Goal: Task Accomplishment & Management: Manage account settings

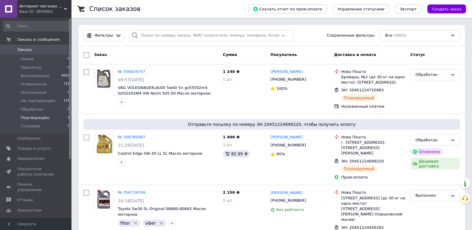
click at [40, 120] on span "Подтверждён" at bounding box center [35, 117] width 28 height 5
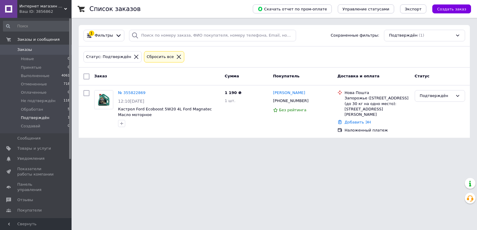
click at [23, 48] on span "Заказы" at bounding box center [24, 49] width 15 height 5
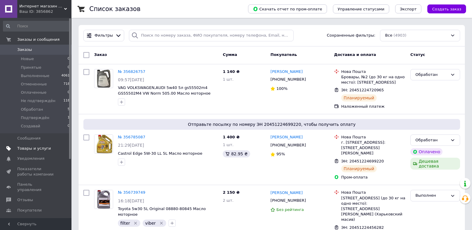
click at [37, 150] on span "Товары и услуги" at bounding box center [34, 148] width 34 height 5
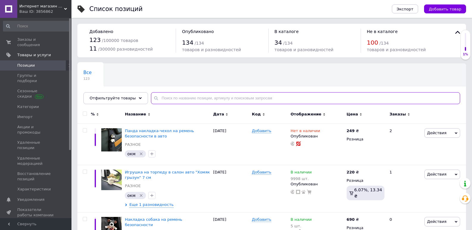
click at [165, 100] on input "text" at bounding box center [305, 98] width 309 height 12
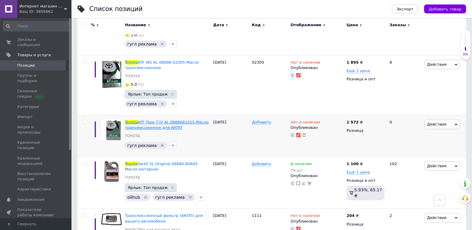
scroll to position [290, 0]
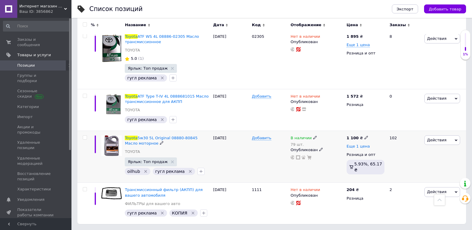
type input "toyota"
click at [361, 147] on span "Еще 1 цена" at bounding box center [358, 146] width 23 height 5
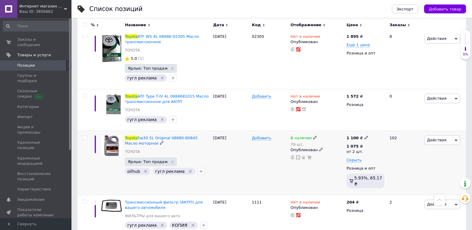
click at [365, 137] on icon at bounding box center [367, 138] width 4 height 4
click at [378, 130] on input "1100" at bounding box center [393, 131] width 45 height 12
type input "1200"
click at [320, 171] on div "В наличии 79 шт. Опубликован" at bounding box center [317, 163] width 56 height 64
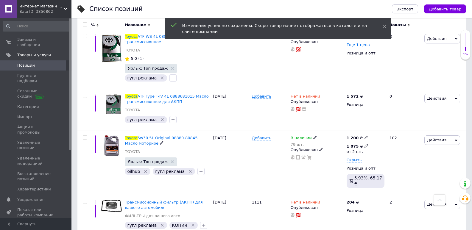
click at [365, 145] on icon at bounding box center [367, 146] width 4 height 4
drag, startPoint x: 376, startPoint y: 133, endPoint x: 394, endPoint y: 132, distance: 17.9
click at [394, 133] on input "1075" at bounding box center [399, 133] width 57 height 12
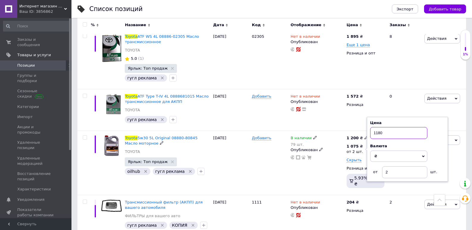
type input "1180"
click at [321, 175] on div "В наличии 79 шт. Опубликован" at bounding box center [317, 163] width 56 height 64
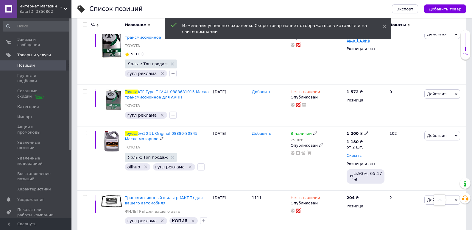
scroll to position [296, 0]
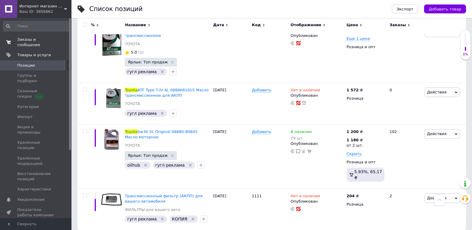
click at [32, 40] on span "Заказы и сообщения" at bounding box center [36, 42] width 38 height 11
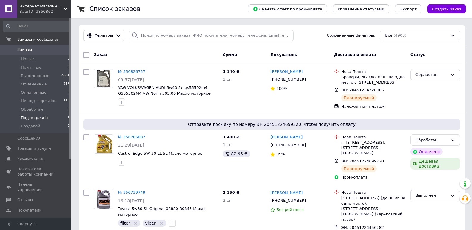
click at [42, 117] on span "Подтверждён" at bounding box center [35, 117] width 28 height 5
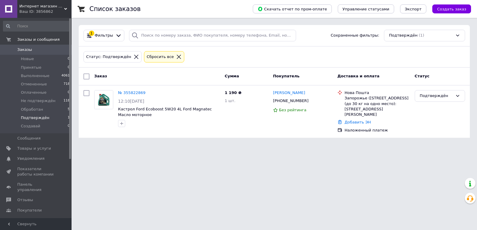
click at [34, 48] on span "Заказы" at bounding box center [36, 49] width 38 height 5
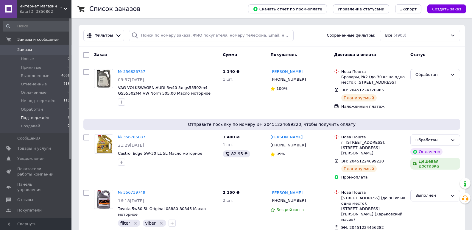
click at [38, 120] on span "Подтверждён" at bounding box center [35, 117] width 28 height 5
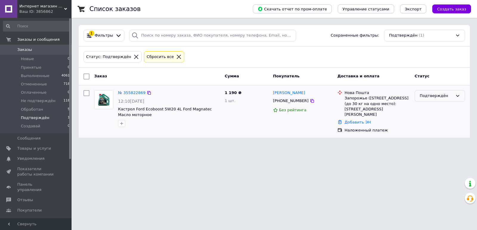
click at [431, 97] on div "Подтверждён" at bounding box center [436, 96] width 33 height 6
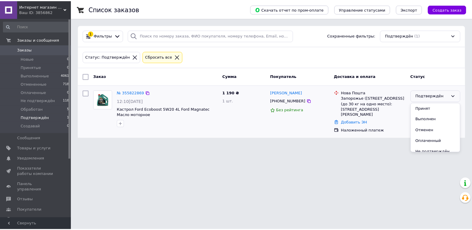
scroll to position [27, 0]
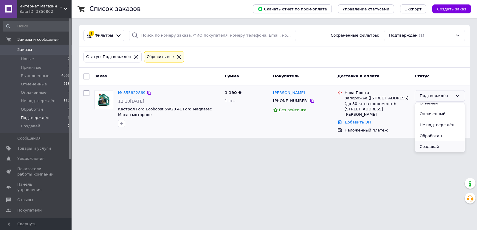
click at [427, 149] on li "Создавай" at bounding box center [440, 147] width 50 height 11
drag, startPoint x: 40, startPoint y: 47, endPoint x: 44, endPoint y: 47, distance: 4.5
click at [40, 47] on span "Заказы" at bounding box center [36, 49] width 38 height 5
